Goal: Information Seeking & Learning: Check status

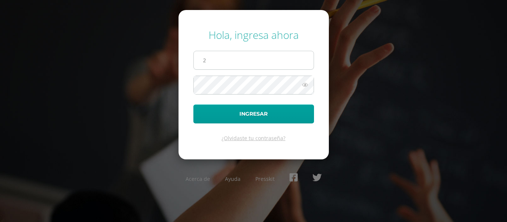
type input "2022027@maiagt.org"
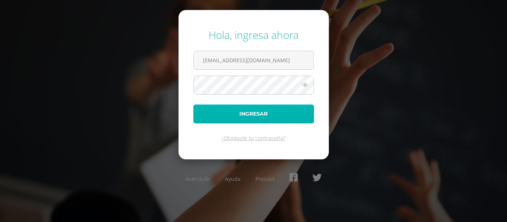
click at [229, 113] on button "Ingresar" at bounding box center [253, 114] width 121 height 19
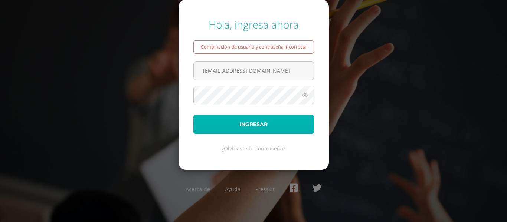
click at [221, 126] on button "Ingresar" at bounding box center [253, 124] width 121 height 19
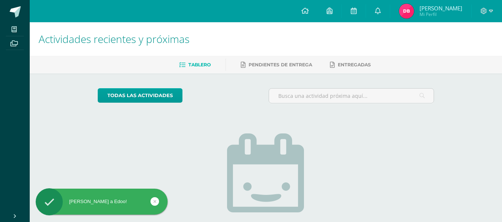
click at [414, 12] on img at bounding box center [406, 11] width 15 height 15
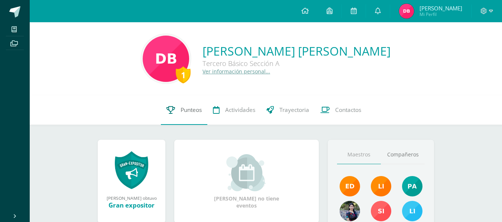
click at [188, 114] on span "Punteos" at bounding box center [190, 110] width 21 height 8
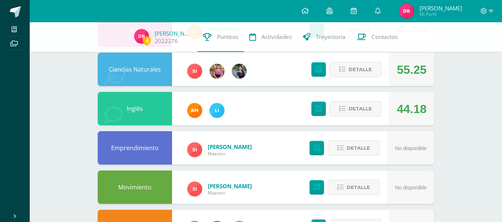
scroll to position [297, 0]
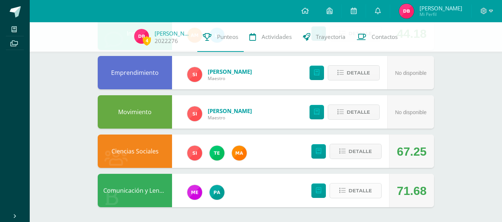
click at [345, 187] on button "Detalle" at bounding box center [355, 190] width 52 height 15
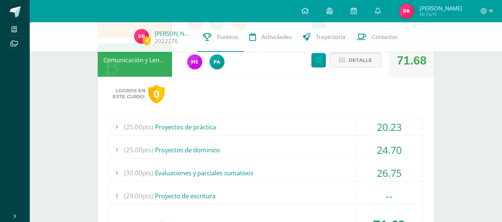
scroll to position [428, 0]
click at [330, 127] on div "(25.00pts) Proyectos de práctica" at bounding box center [265, 126] width 313 height 17
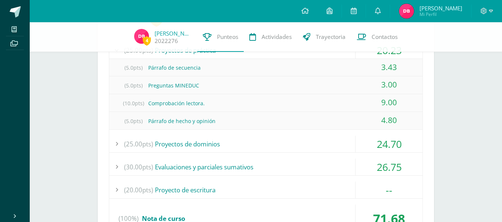
scroll to position [505, 0]
click at [313, 137] on div "(25.00pts) Proyectos de dominios" at bounding box center [265, 144] width 313 height 17
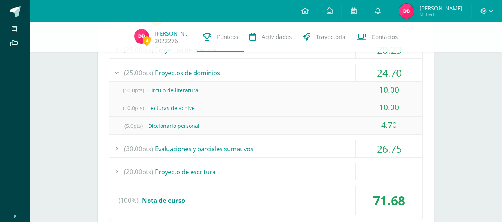
click at [274, 157] on div "(30.00pts) Evaluaciones y parciales sumativos 26.75" at bounding box center [265, 149] width 313 height 17
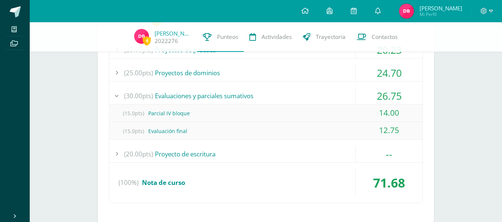
click at [274, 157] on div "(20.00pts) Proyecto de escritura" at bounding box center [265, 154] width 313 height 17
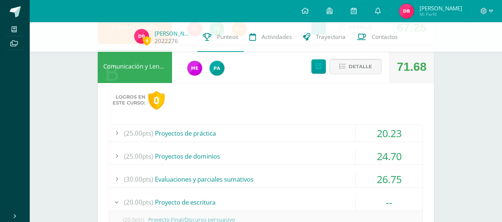
scroll to position [423, 0]
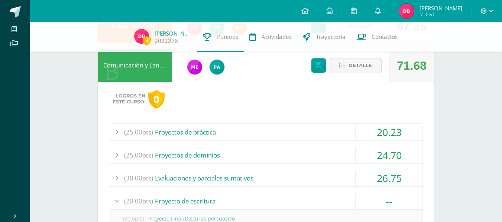
click at [352, 70] on span "Detalle" at bounding box center [359, 66] width 23 height 14
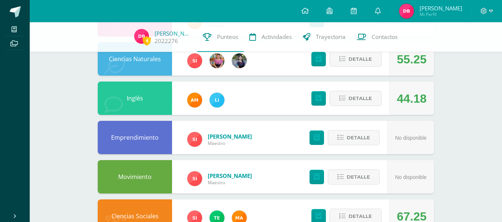
scroll to position [297, 0]
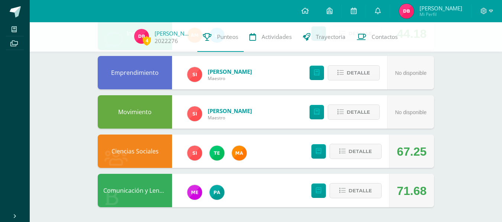
click at [491, 15] on div at bounding box center [486, 11] width 30 height 22
click at [484, 13] on icon at bounding box center [483, 11] width 6 height 6
click at [456, 55] on link "Cerrar sesión" at bounding box center [463, 50] width 59 height 11
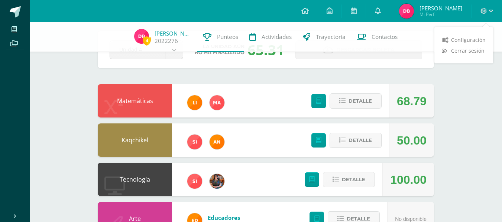
scroll to position [32, 0]
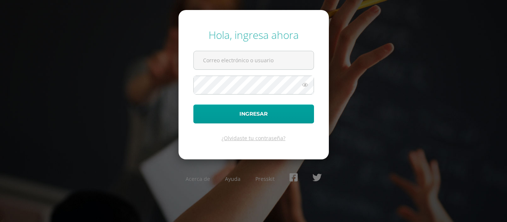
type input "2"
